Goal: Transaction & Acquisition: Purchase product/service

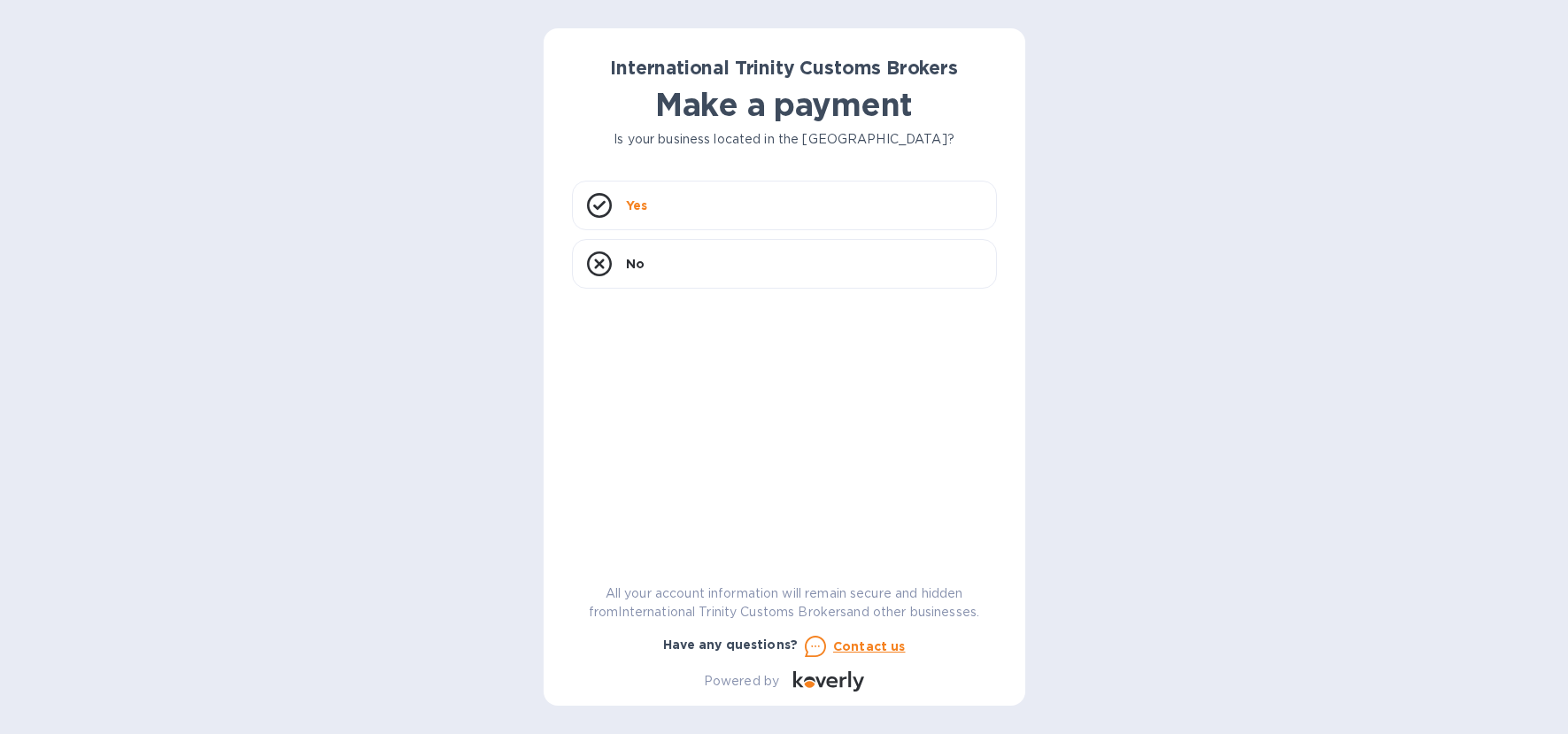
click at [686, 123] on h1 "Make a payment" at bounding box center [784, 104] width 425 height 37
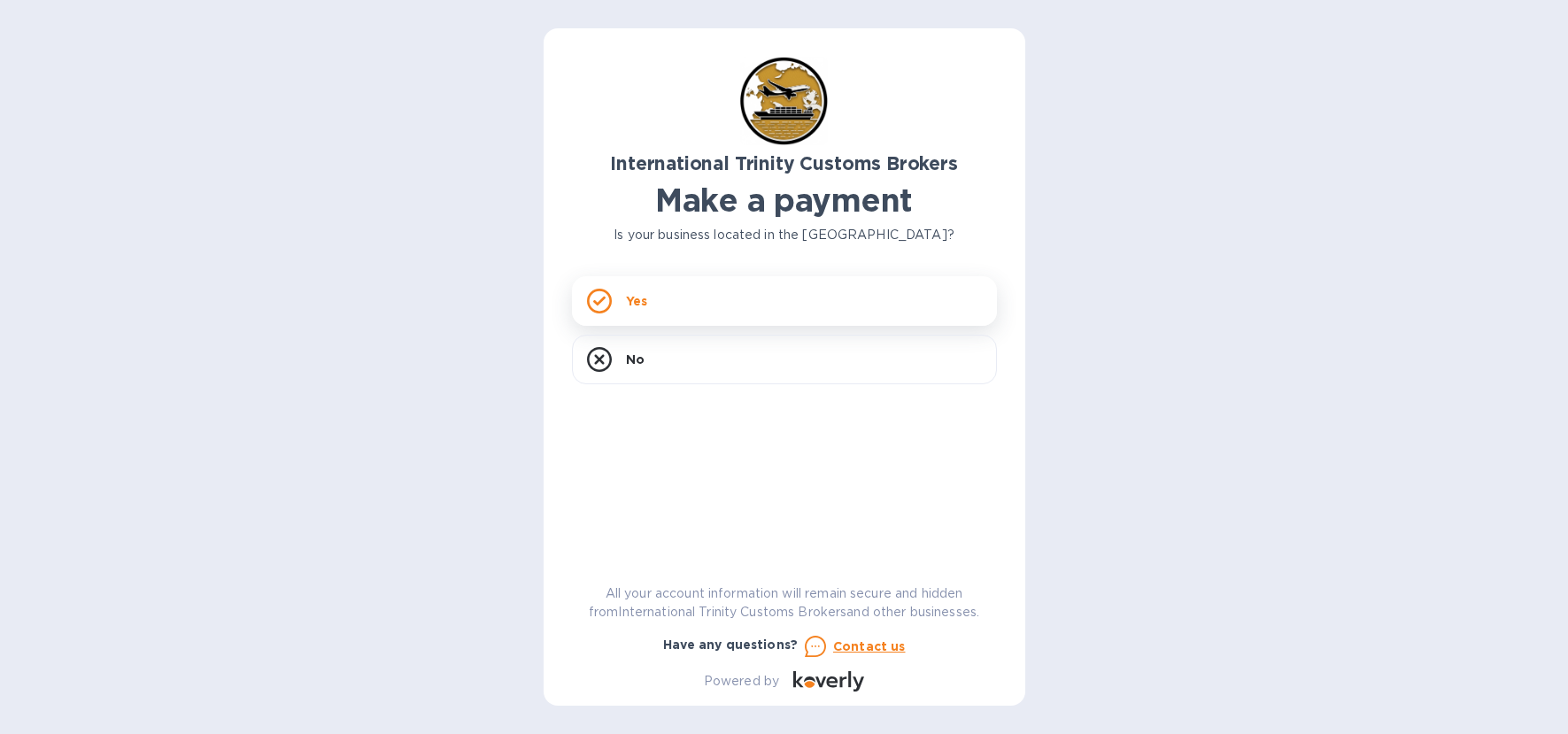
click at [679, 313] on div "Yes" at bounding box center [784, 301] width 425 height 49
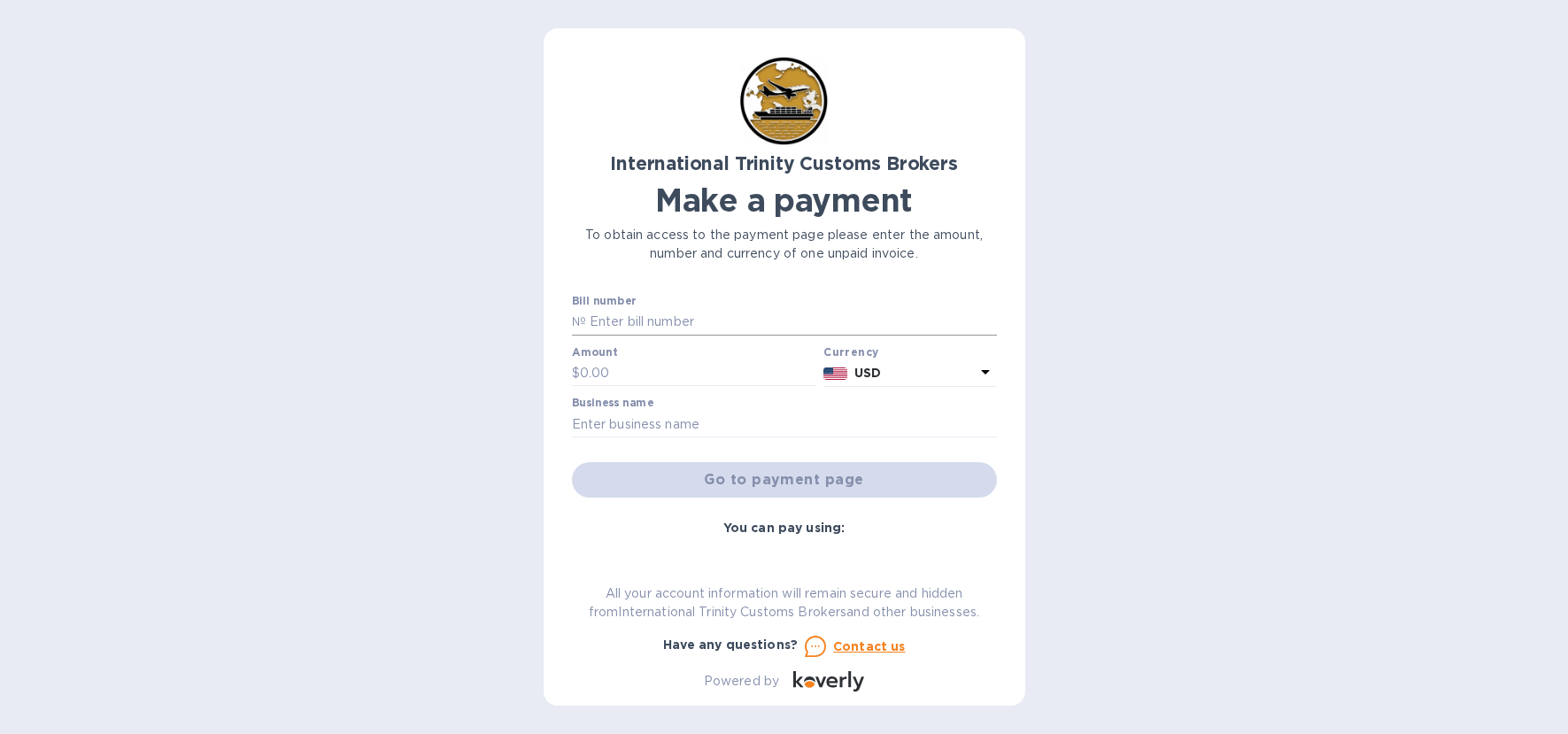
click at [674, 316] on input "text" at bounding box center [792, 321] width 411 height 27
click at [609, 366] on input "text" at bounding box center [698, 373] width 237 height 27
type input "1,822"
click at [800, 486] on div "Go to payment page" at bounding box center [785, 480] width 432 height 42
click at [758, 529] on b "You can pay using:" at bounding box center [783, 528] width 121 height 14
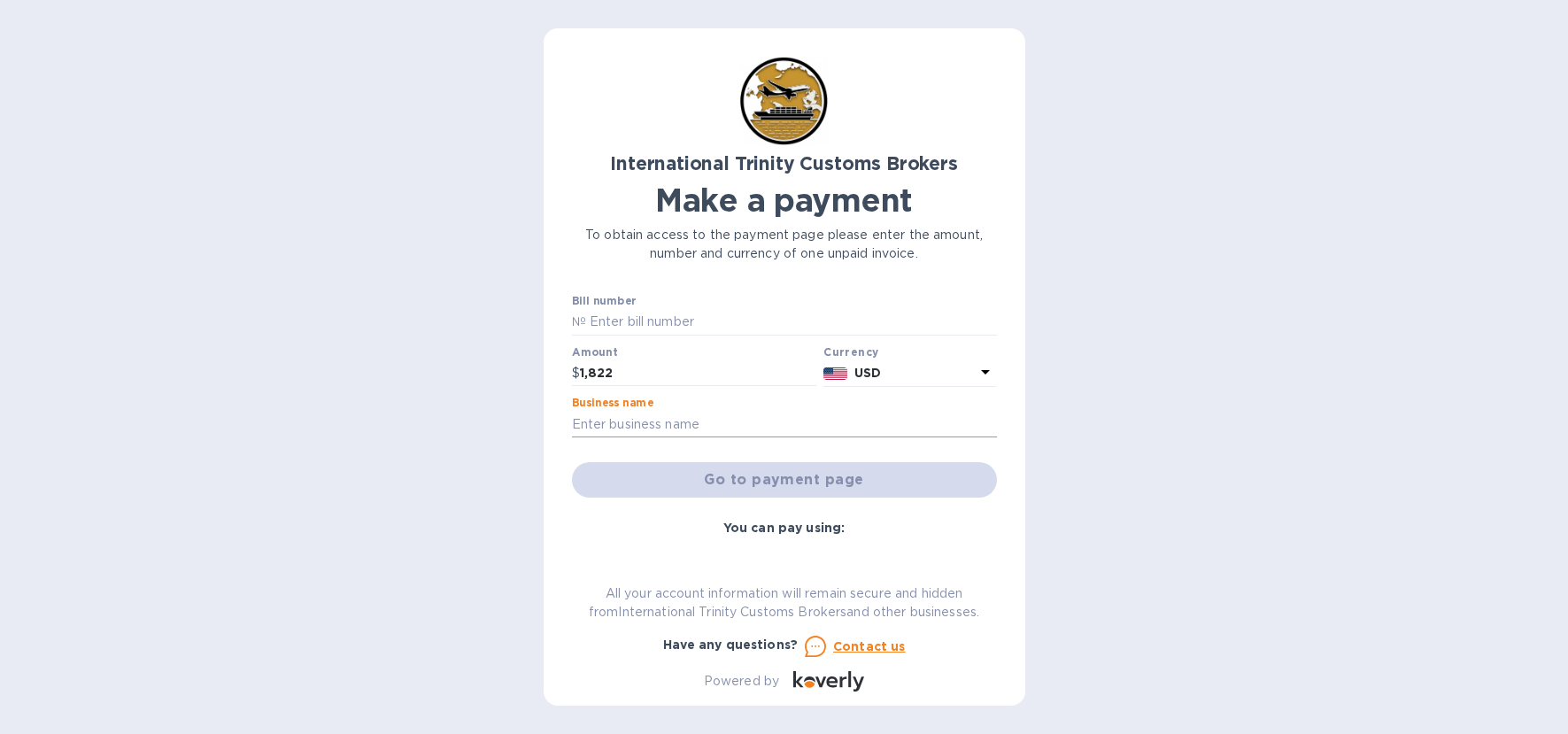
click at [631, 419] on input "text" at bounding box center [784, 423] width 425 height 27
type input "Intern Trinity Customs Brokers"
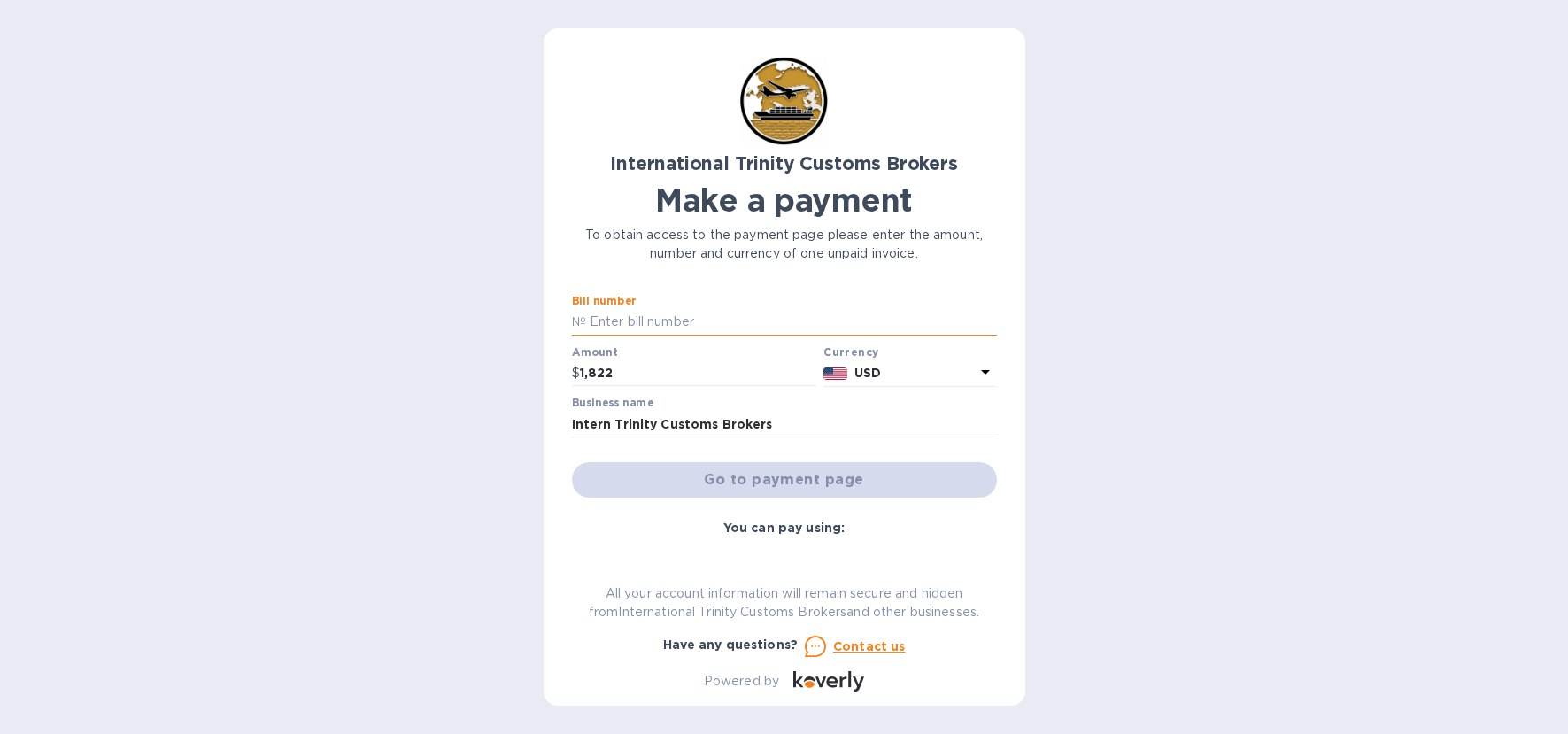
click at [682, 313] on input "text" at bounding box center [792, 321] width 411 height 27
type input "0000"
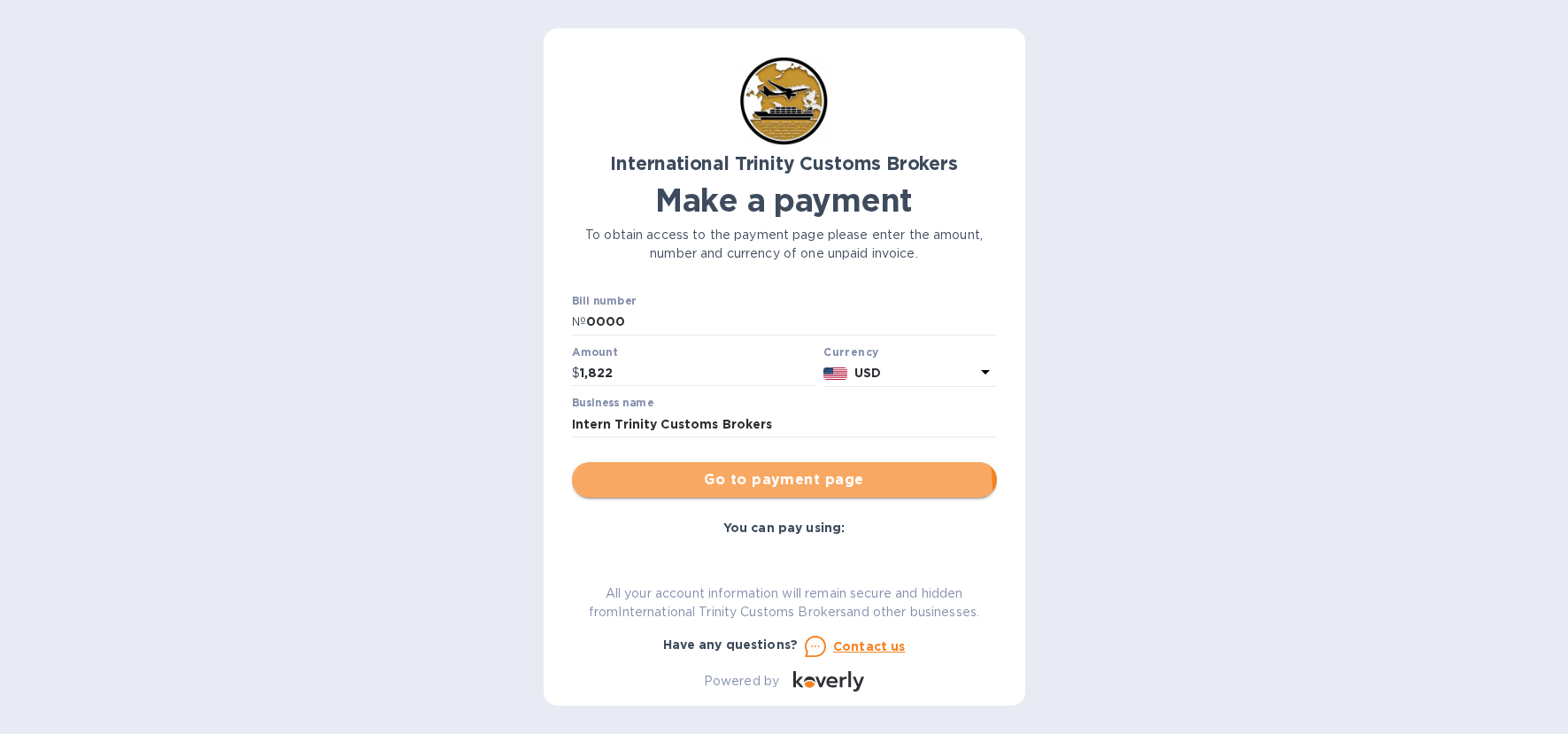
click at [737, 492] on button "Go to payment page" at bounding box center [784, 480] width 425 height 35
